Goal: Information Seeking & Learning: Learn about a topic

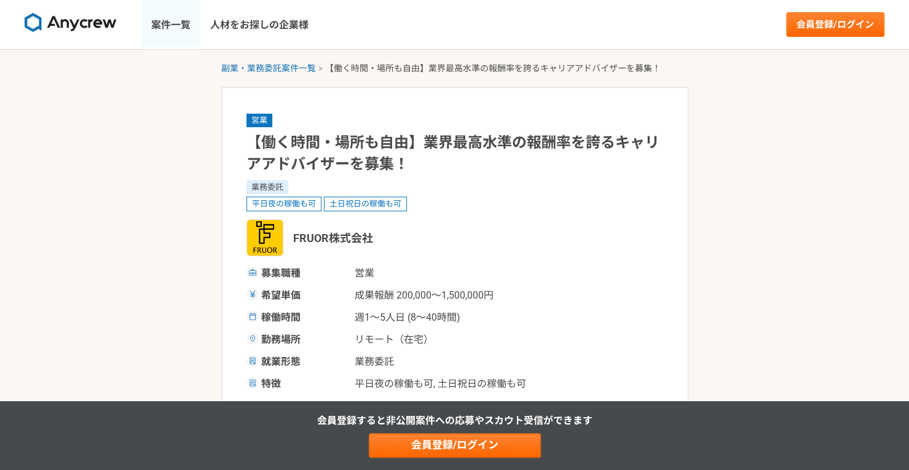
click at [181, 29] on link "案件一覧" at bounding box center [170, 24] width 59 height 49
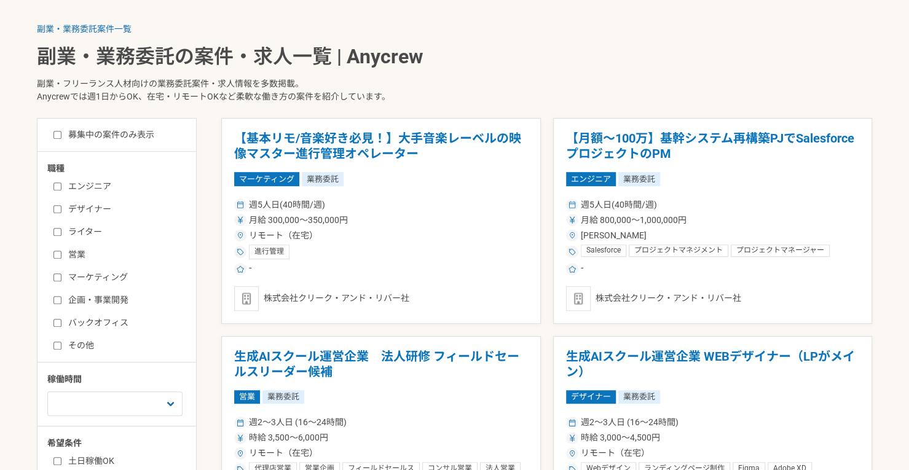
scroll to position [246, 0]
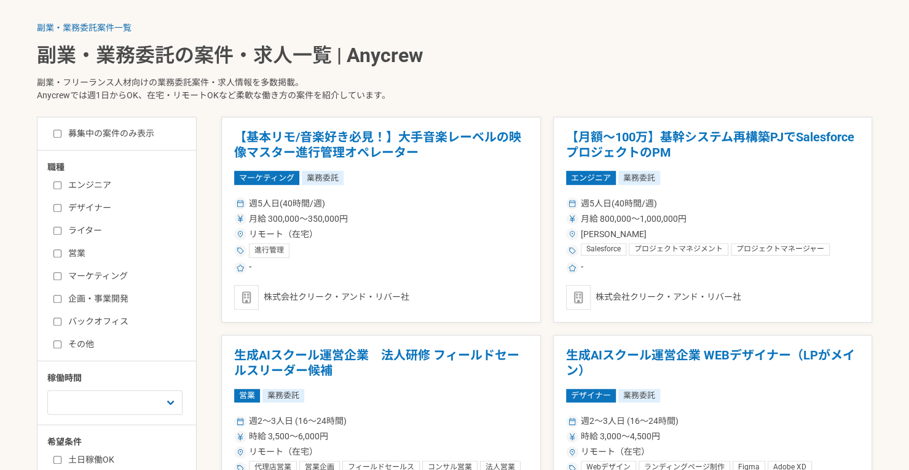
click at [59, 299] on input "企画・事業開発" at bounding box center [57, 299] width 8 height 8
checkbox input "true"
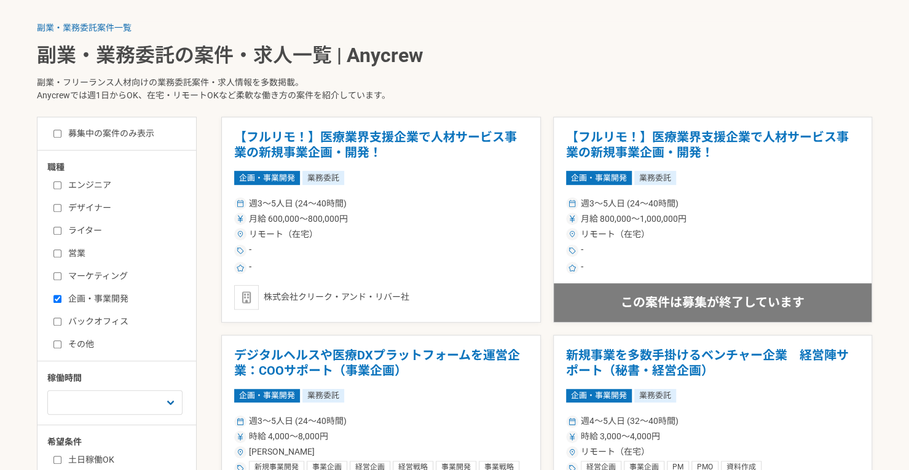
click at [61, 274] on label "マーケティング" at bounding box center [123, 276] width 141 height 13
click at [61, 274] on input "マーケティング" at bounding box center [57, 276] width 8 height 8
checkbox input "true"
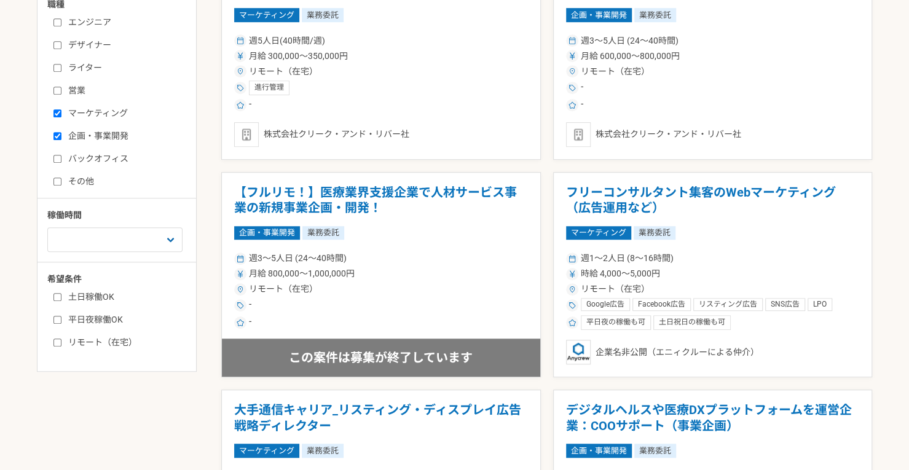
scroll to position [409, 0]
click at [73, 181] on label "その他" at bounding box center [123, 181] width 141 height 13
click at [61, 181] on input "その他" at bounding box center [57, 181] width 8 height 8
checkbox input "true"
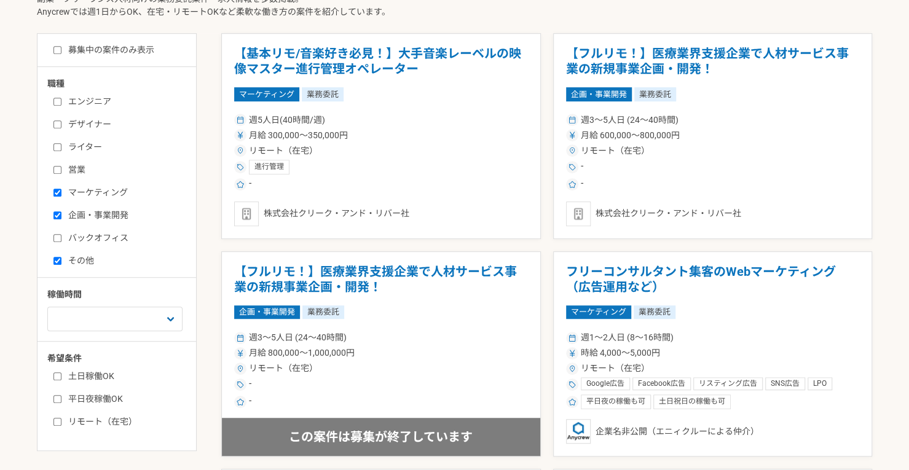
scroll to position [329, 0]
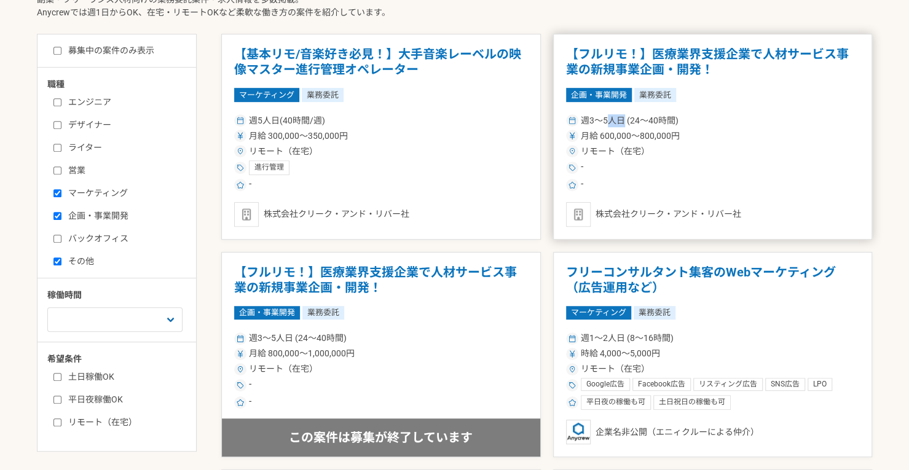
drag, startPoint x: 609, startPoint y: 117, endPoint x: 625, endPoint y: 119, distance: 16.0
click at [625, 119] on span "週3〜5人日 (24〜40時間)" at bounding box center [630, 120] width 98 height 13
